Goal: Contribute content: Contribute content

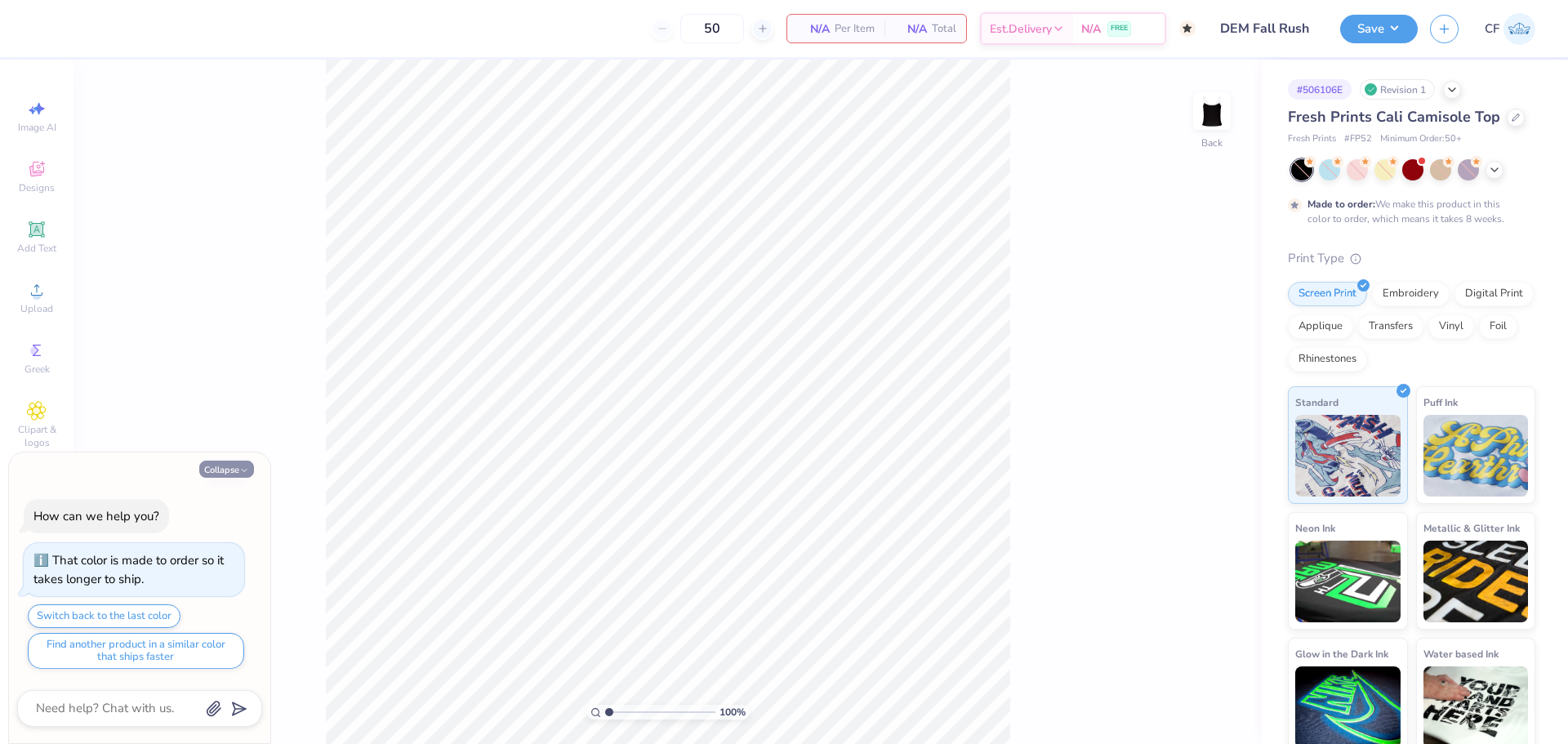
click at [242, 474] on icon "button" at bounding box center [244, 470] width 9 height 9
type textarea "x"
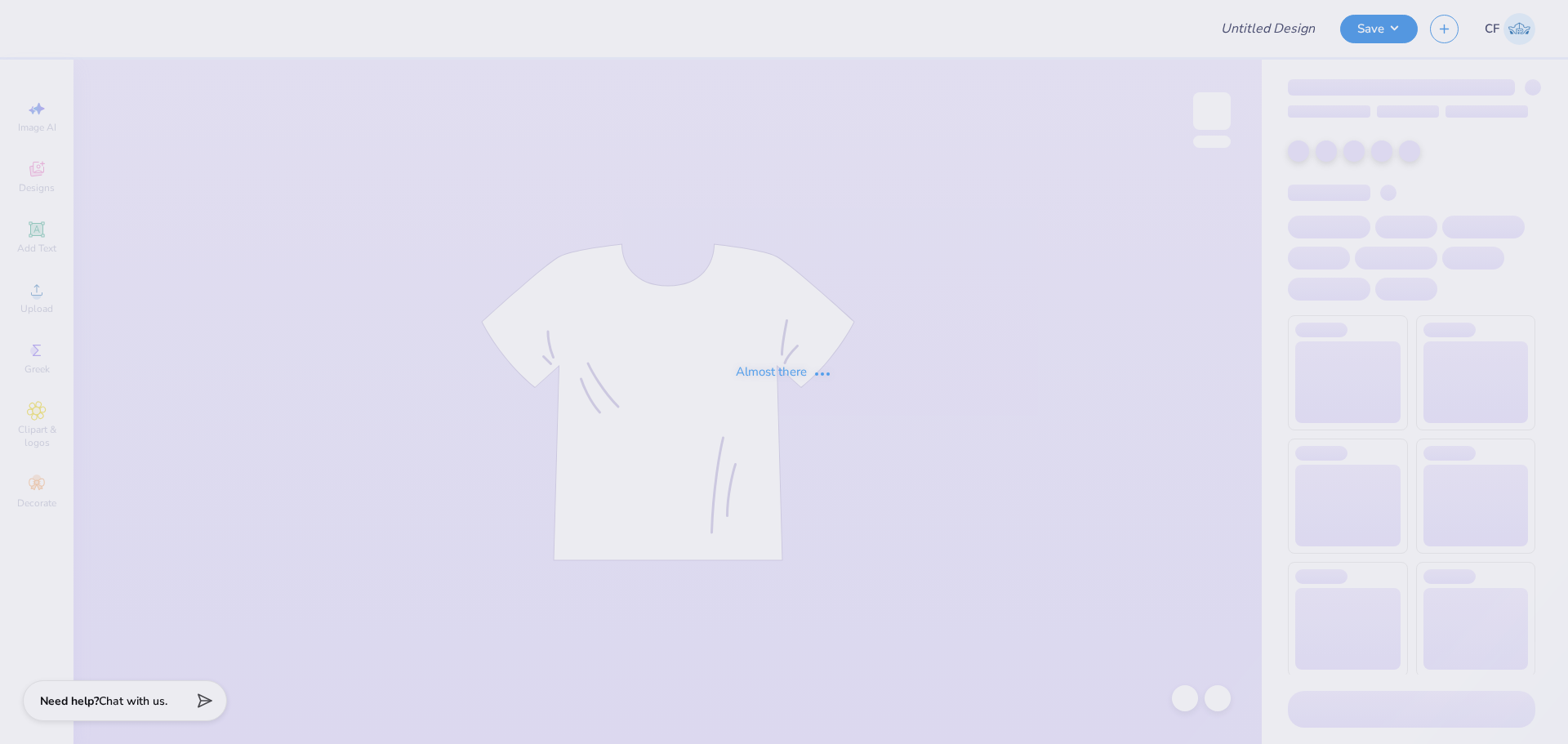
type input "rush"
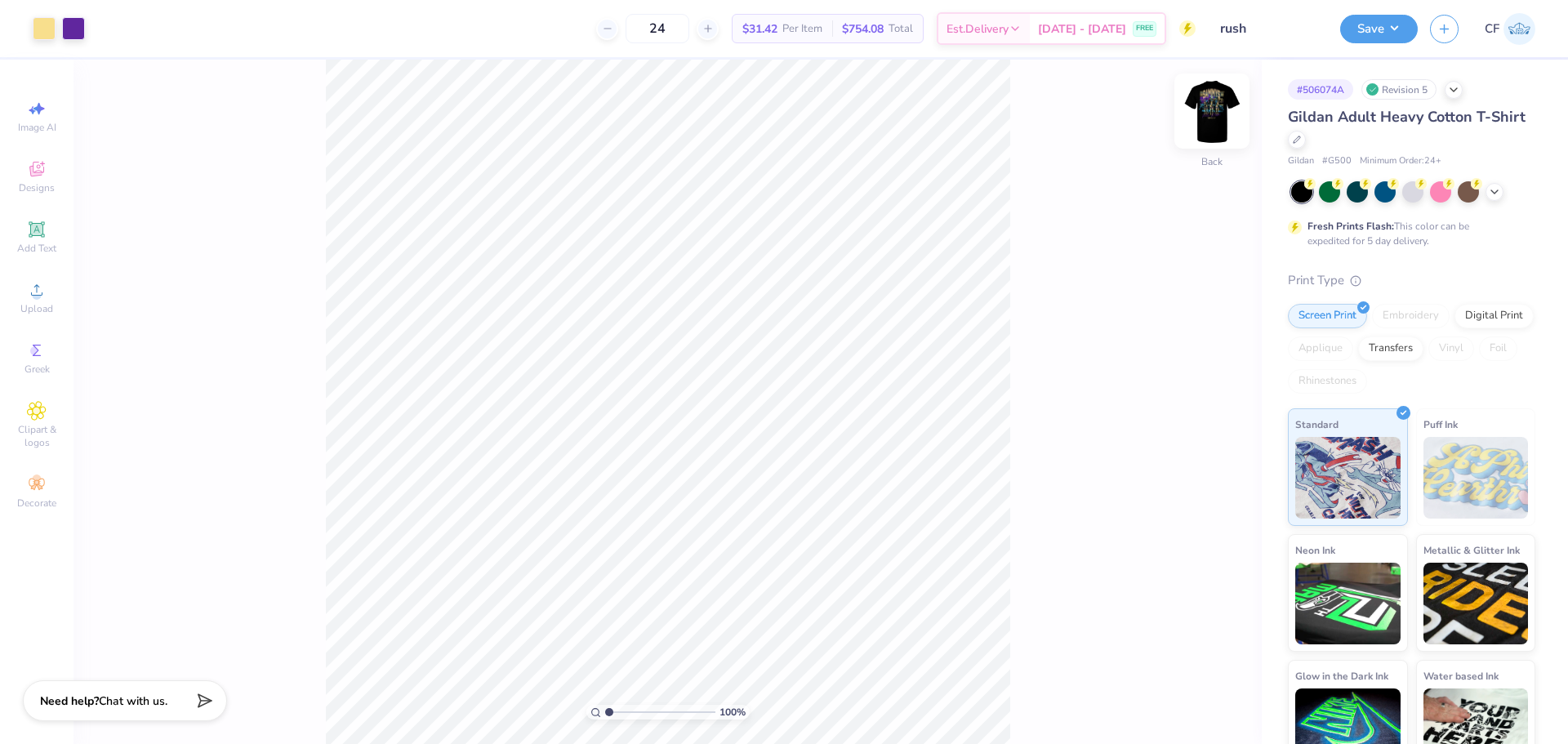
click at [1208, 120] on img at bounding box center [1212, 110] width 65 height 65
click at [43, 291] on icon at bounding box center [37, 290] width 20 height 20
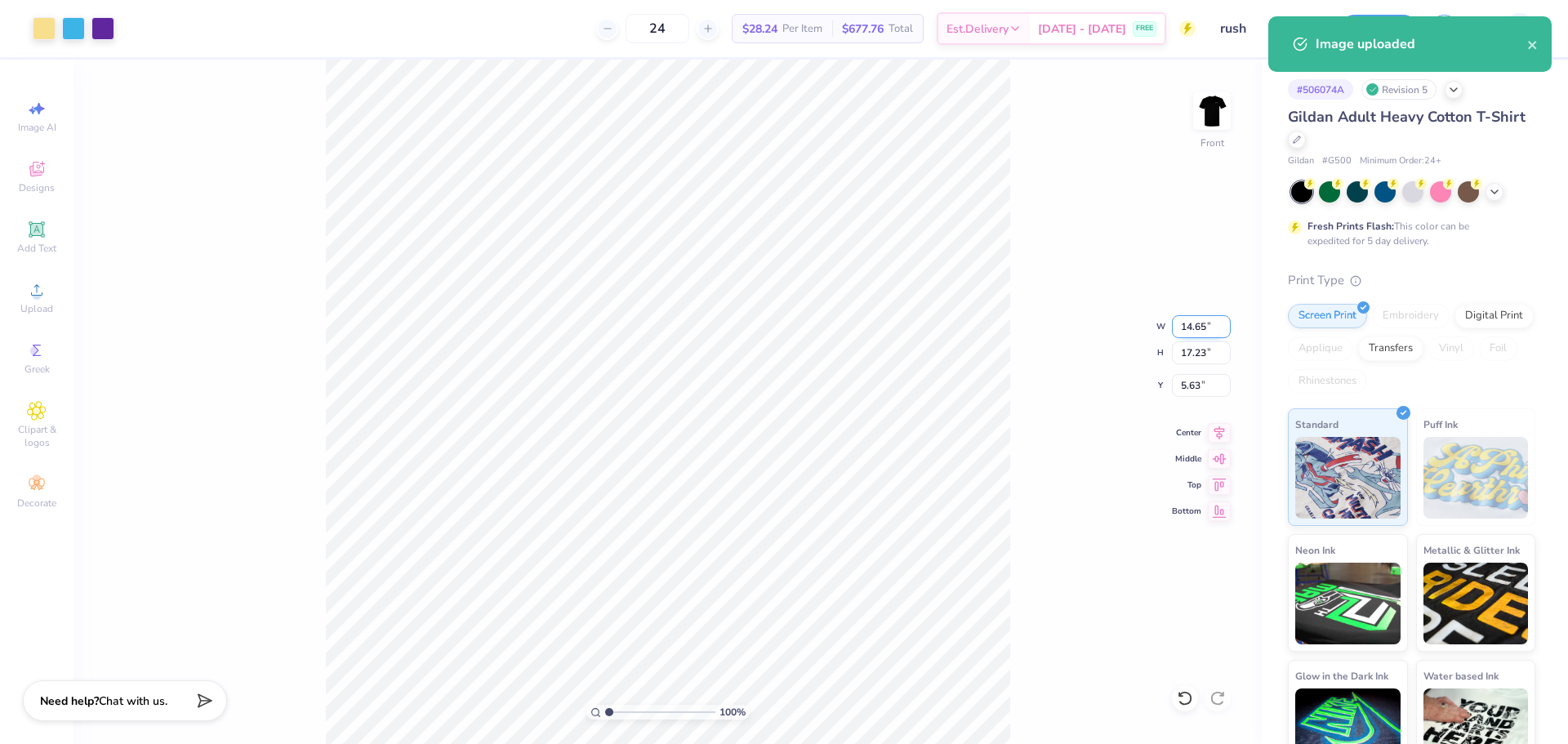
click at [1204, 329] on input "14.65" at bounding box center [1202, 327] width 59 height 23
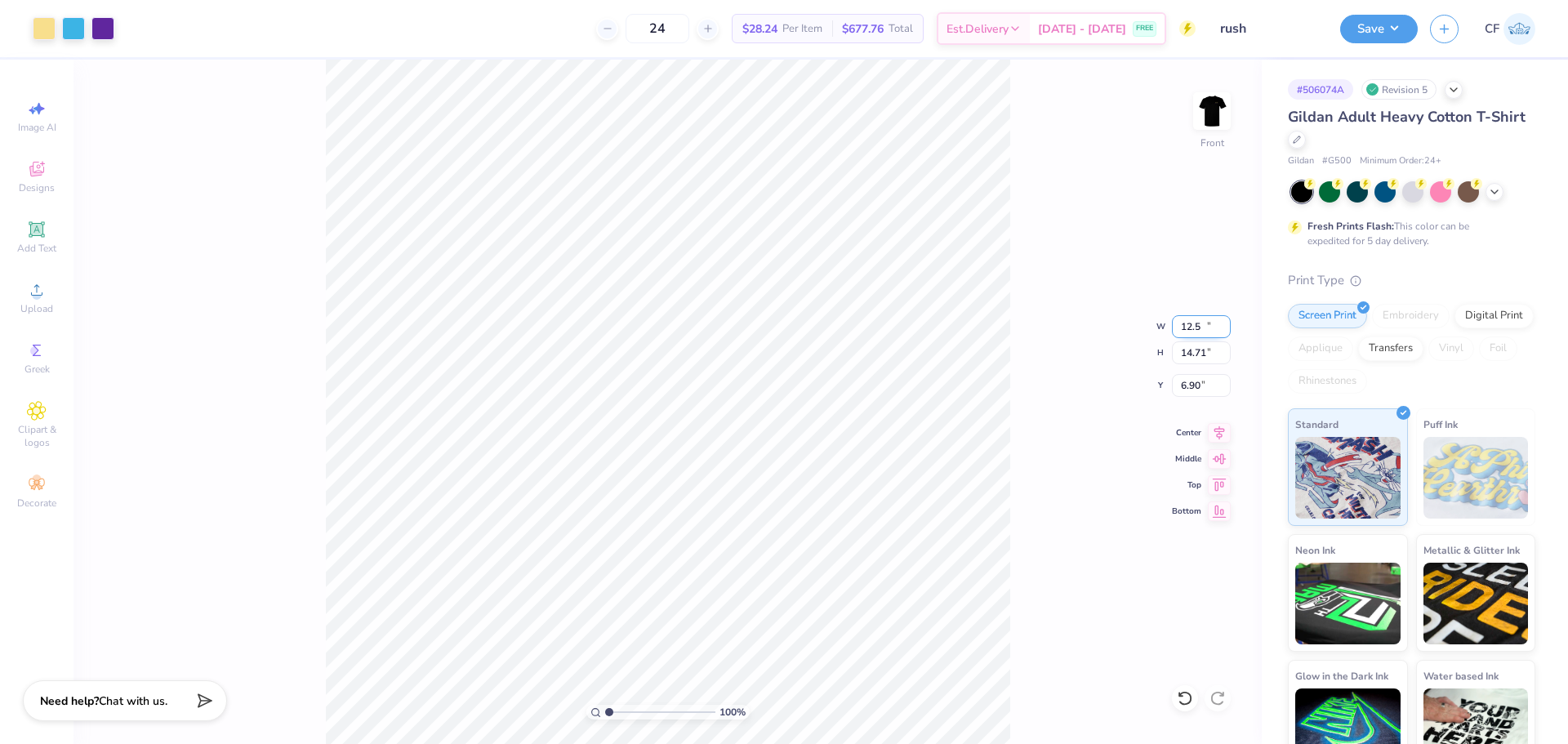
type input "12.50"
type input "14.71"
click at [1186, 386] on input "6.90" at bounding box center [1202, 385] width 59 height 23
type input "3.00"
click at [1386, 23] on button "Save" at bounding box center [1379, 26] width 77 height 28
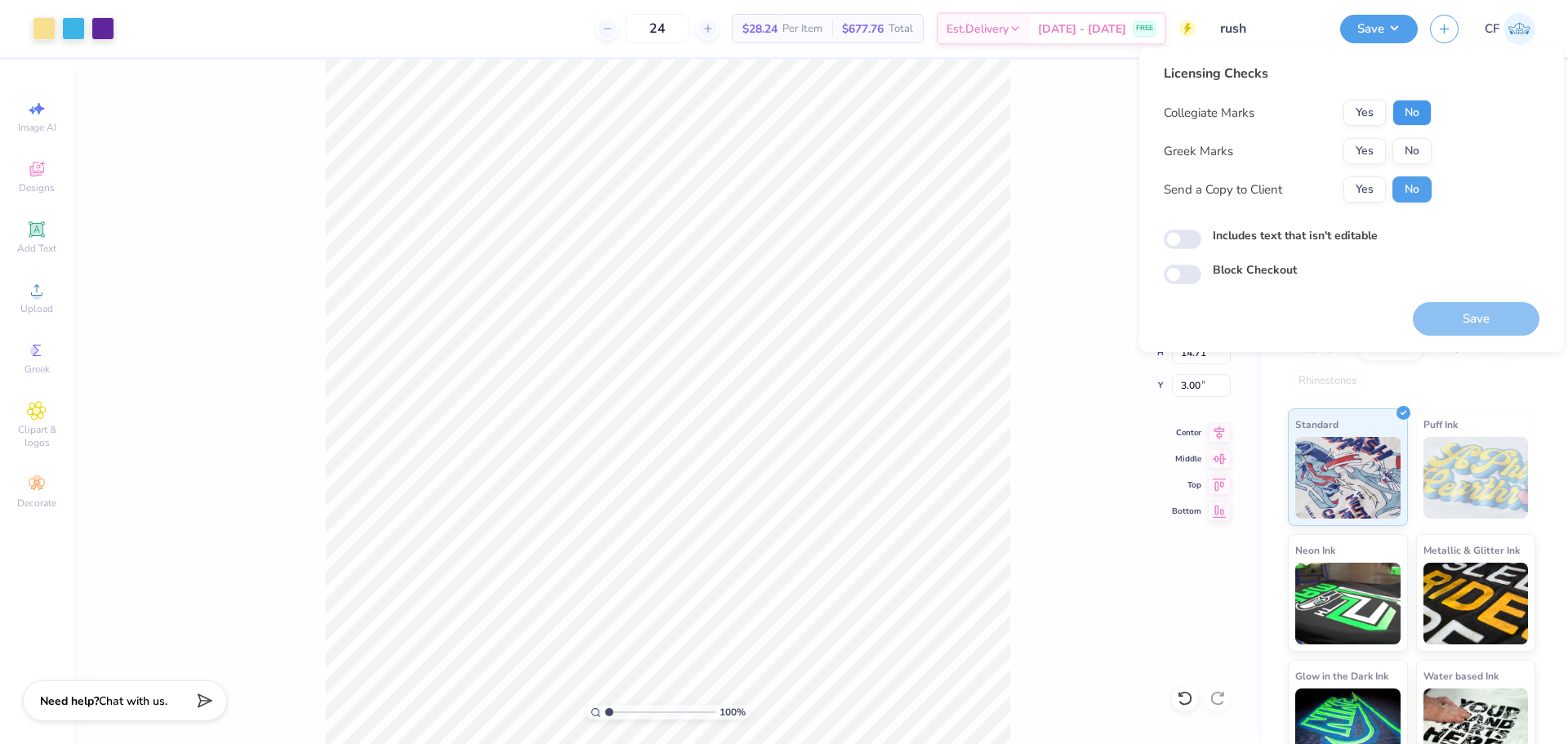
click at [1397, 107] on button "No" at bounding box center [1412, 112] width 40 height 26
click at [1353, 142] on button "Yes" at bounding box center [1364, 151] width 43 height 26
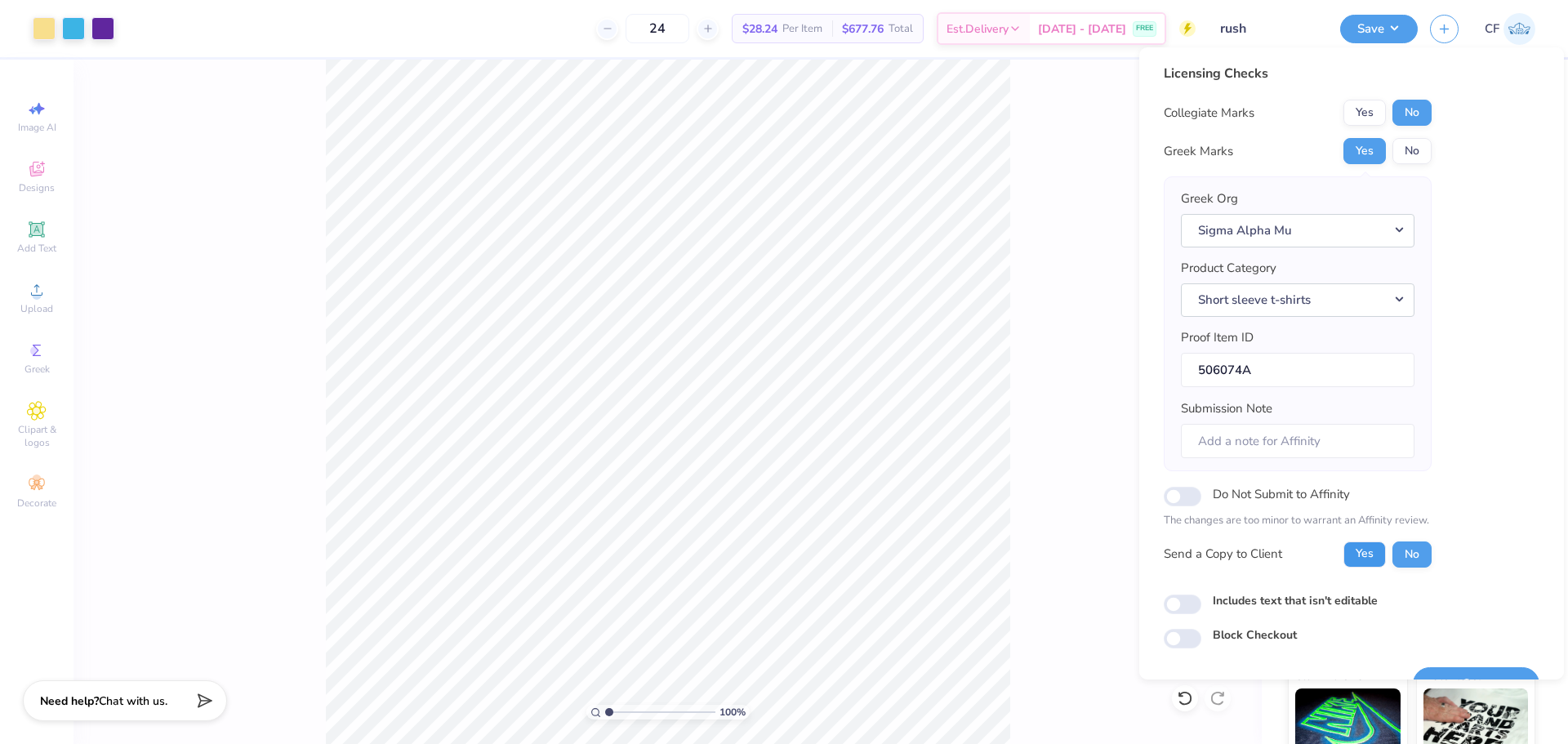
click at [1369, 542] on button "Yes" at bounding box center [1364, 554] width 43 height 26
click at [1179, 608] on input "Includes text that isn't editable" at bounding box center [1183, 604] width 38 height 20
checkbox input "true"
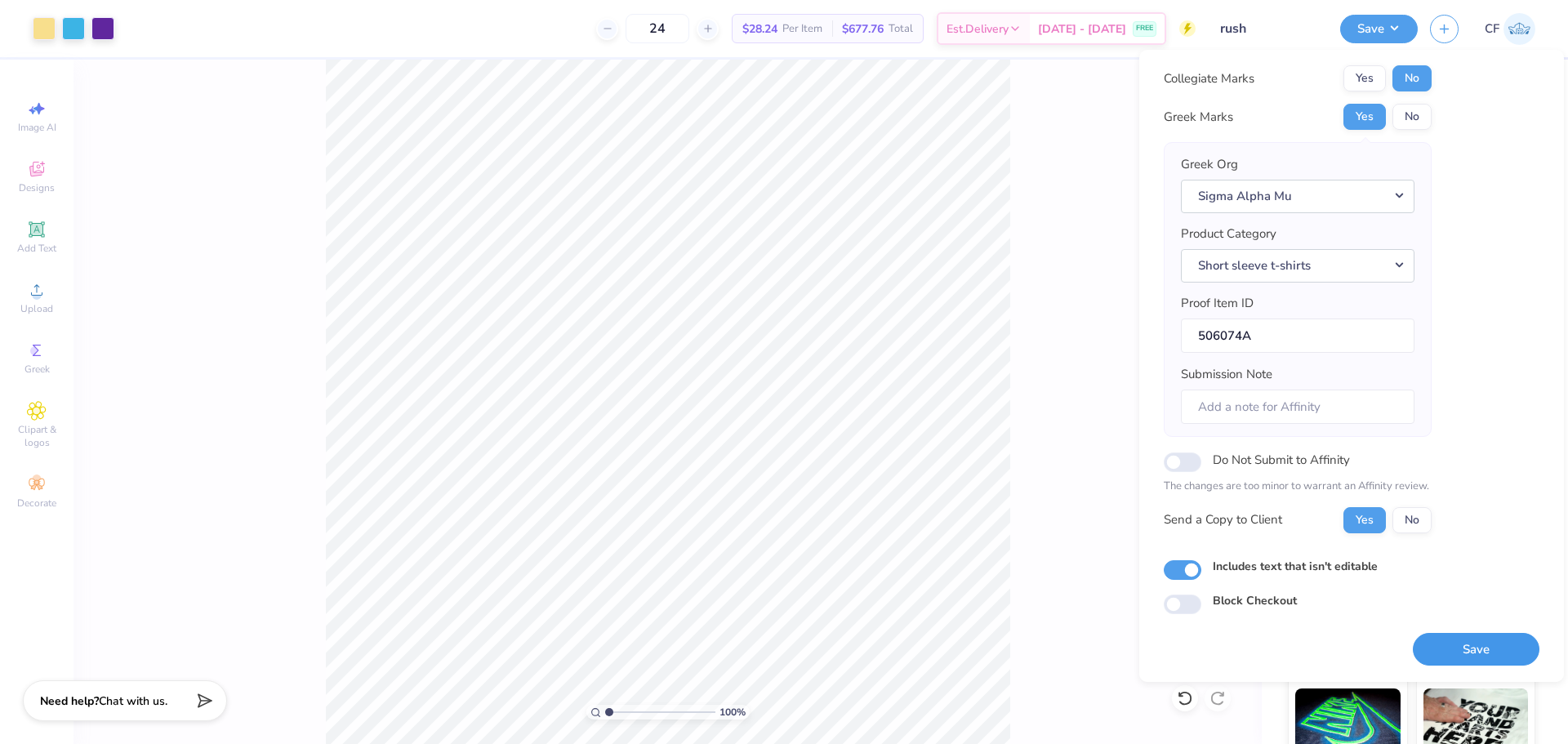
click at [1500, 648] on button "Save" at bounding box center [1476, 649] width 127 height 33
